Goal: Task Accomplishment & Management: Use online tool/utility

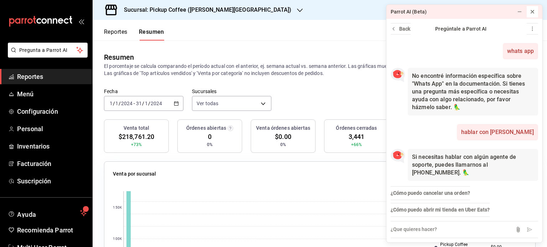
scroll to position [1, 0]
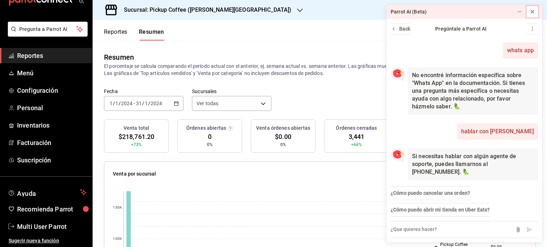
click at [532, 12] on icon at bounding box center [532, 12] width 6 height 6
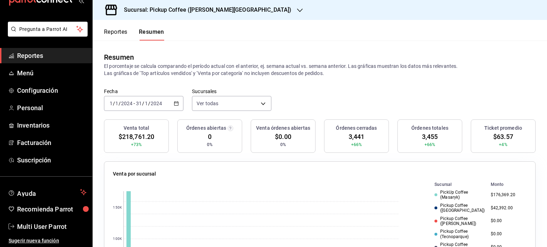
click at [175, 104] on icon "button" at bounding box center [176, 103] width 5 height 5
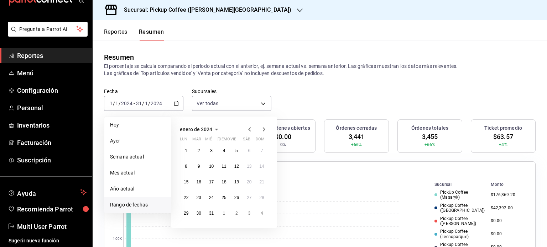
click at [141, 206] on span "Rango de fechas" at bounding box center [137, 205] width 55 height 7
click at [264, 129] on icon "button" at bounding box center [264, 129] width 2 height 4
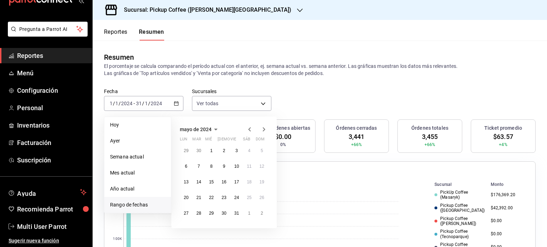
click at [264, 129] on icon "button" at bounding box center [264, 129] width 2 height 4
click at [264, 129] on icon "button" at bounding box center [264, 131] width 2 height 4
click at [264, 129] on icon "button" at bounding box center [264, 129] width 2 height 4
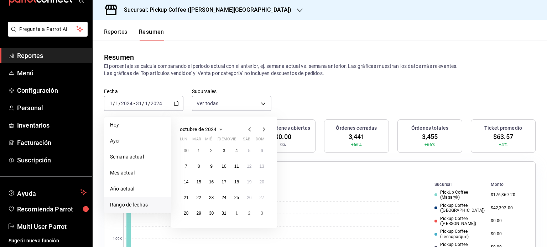
click at [264, 129] on icon "button" at bounding box center [264, 129] width 2 height 4
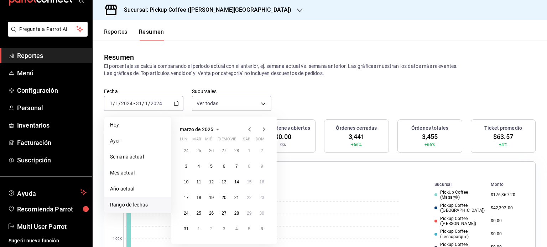
click at [264, 129] on icon "button" at bounding box center [264, 129] width 2 height 4
click at [264, 129] on icon "button" at bounding box center [264, 131] width 2 height 4
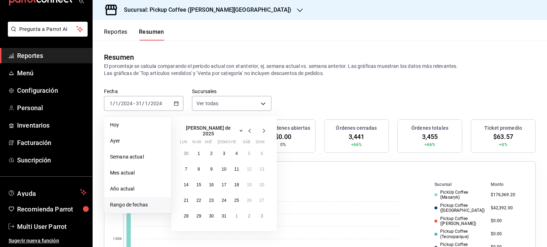
click at [264, 129] on icon "button" at bounding box center [264, 131] width 2 height 4
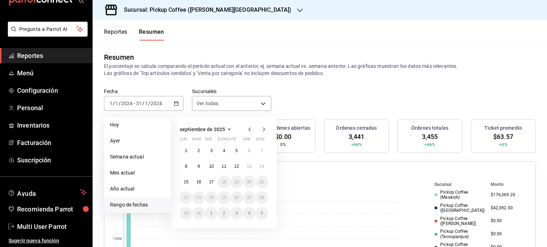
click at [248, 128] on icon "button" at bounding box center [249, 129] width 9 height 9
click at [237, 150] on abbr "1" at bounding box center [236, 150] width 2 height 5
click at [265, 216] on button "31" at bounding box center [262, 213] width 12 height 13
